Goal: Find specific page/section: Find specific page/section

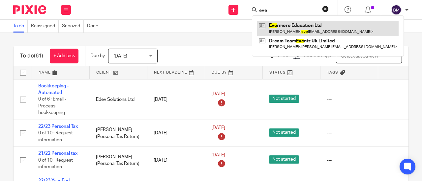
type input "eve"
click at [315, 28] on link at bounding box center [327, 28] width 141 height 15
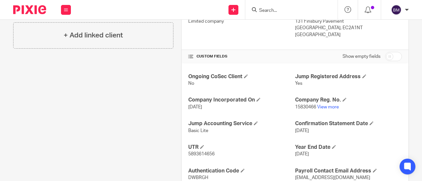
scroll to position [198, 0]
click at [326, 105] on link "View more" at bounding box center [328, 107] width 22 height 5
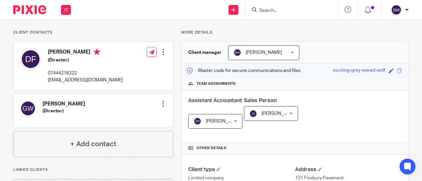
scroll to position [33, 0]
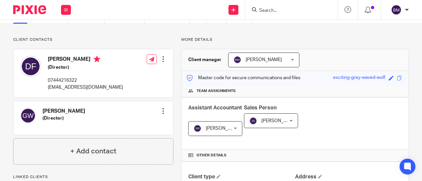
click at [273, 11] on input "Search" at bounding box center [287, 11] width 59 height 6
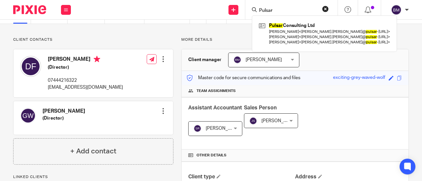
type input "Pulsar"
click button "submit" at bounding box center [0, 0] width 0 height 0
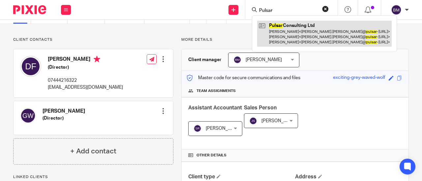
click at [295, 35] on link at bounding box center [324, 34] width 134 height 26
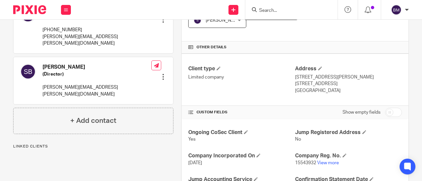
scroll to position [198, 0]
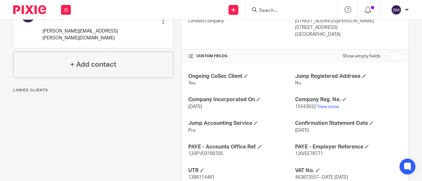
click at [325, 109] on p "15543932 View more" at bounding box center [348, 107] width 107 height 7
click at [326, 105] on link "View more" at bounding box center [328, 107] width 22 height 5
